Goal: Information Seeking & Learning: Learn about a topic

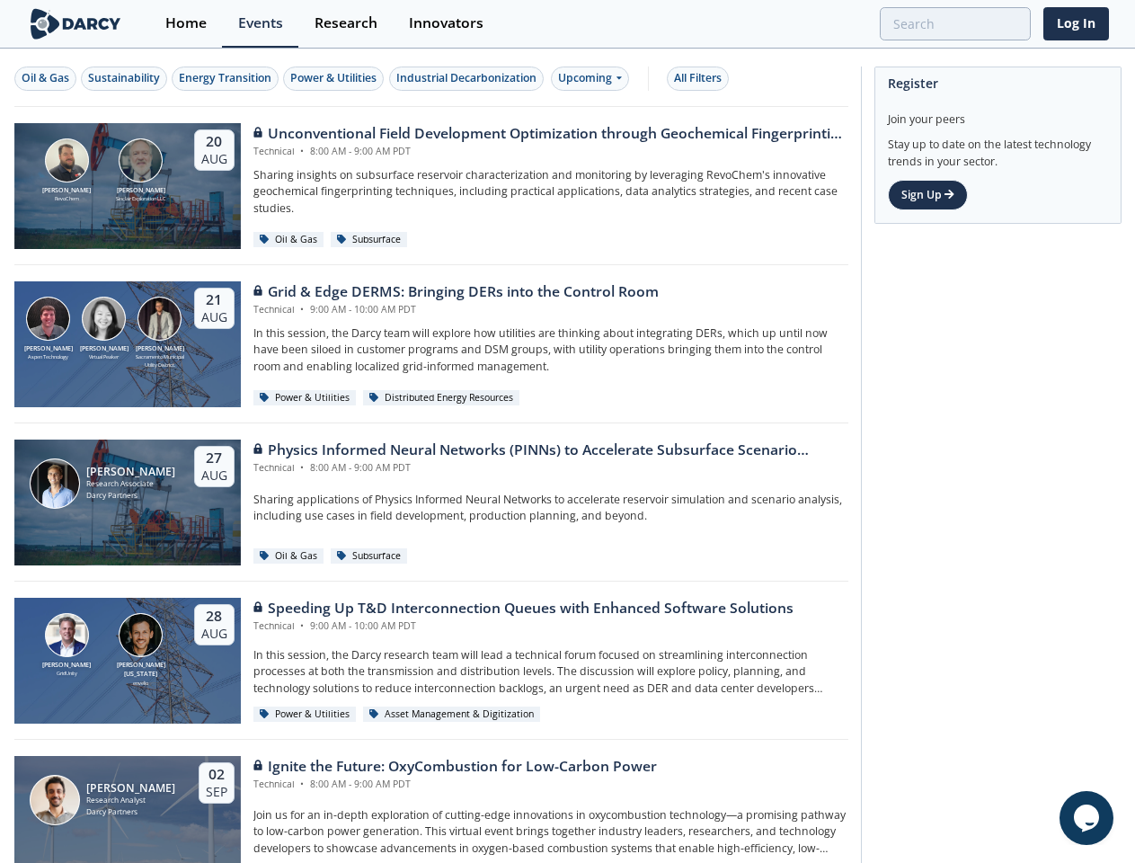
click at [567, 431] on div "[PERSON_NAME] Research Associate [PERSON_NAME] Partners [DATE] Physics Informed…" at bounding box center [431, 502] width 834 height 158
click at [46, 78] on div "Oil & Gas" at bounding box center [46, 78] width 48 height 16
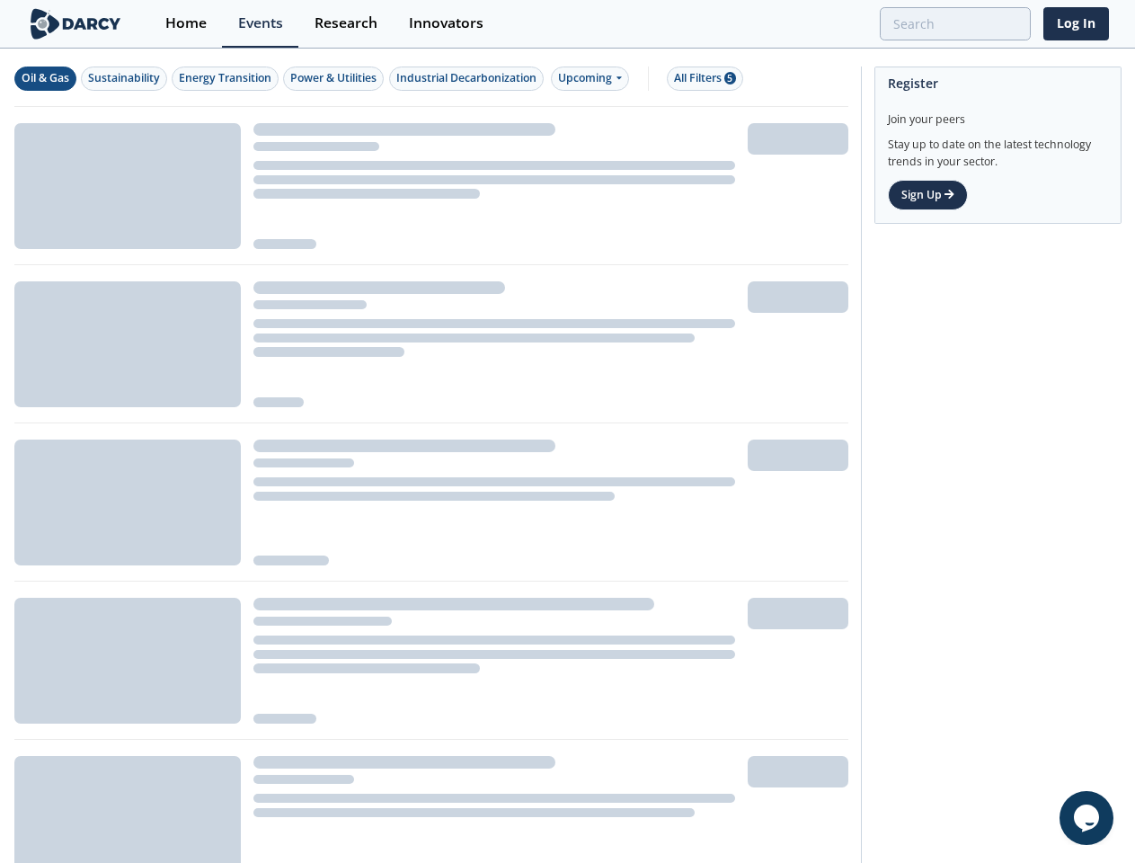
click at [125, 78] on div "Sustainability" at bounding box center [124, 78] width 72 height 16
click at [227, 78] on div "Energy Transition" at bounding box center [225, 78] width 93 height 16
click at [336, 78] on div "Power & Utilities" at bounding box center [333, 78] width 86 height 16
